Goal: Complete application form

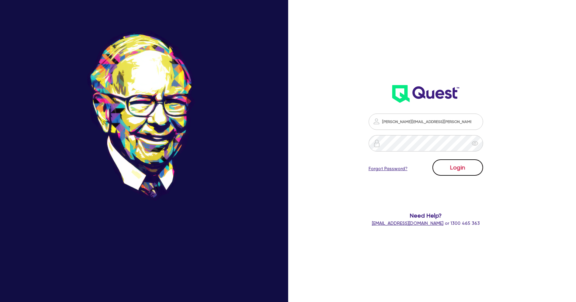
click at [453, 164] on button "Login" at bounding box center [458, 167] width 51 height 16
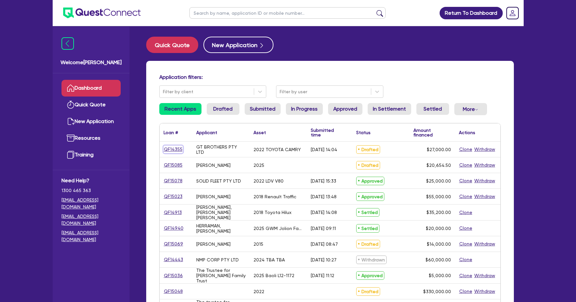
click at [174, 150] on link "QF14355" at bounding box center [173, 150] width 19 height 8
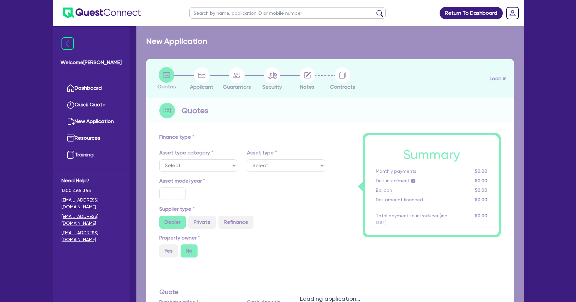
select select "CARS_AND_LIGHT_TRUCKS"
type input "2022"
type input "30,000"
type input "3,000"
type input "5.55"
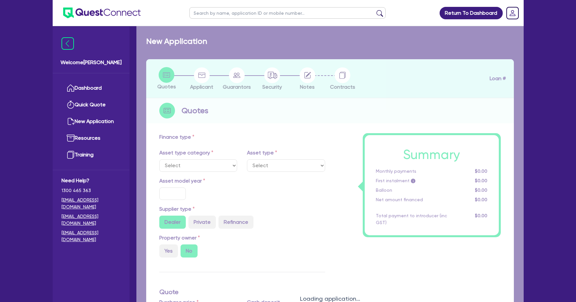
type input "1,500"
radio input "true"
type input "17.95"
select select "PASSENGER_VEHICLES"
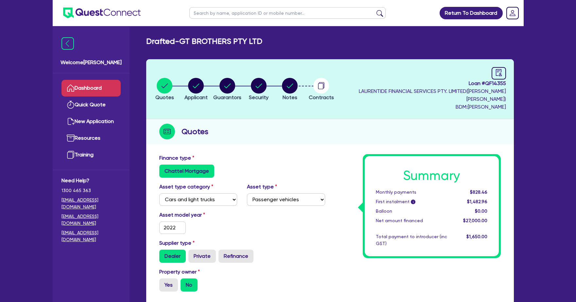
click at [80, 89] on link "Dashboard" at bounding box center [91, 88] width 59 height 17
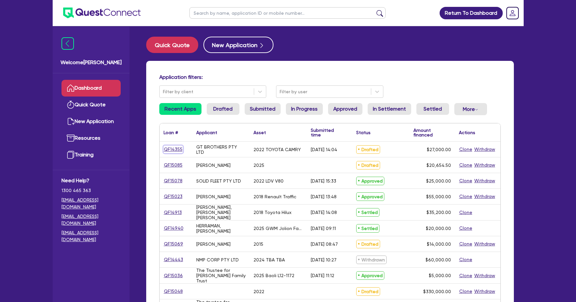
click at [168, 147] on link "QF14355" at bounding box center [173, 150] width 19 height 8
select select "CARS_AND_LIGHT_TRUCKS"
select select "PASSENGER_VEHICLES"
